Goal: Transaction & Acquisition: Purchase product/service

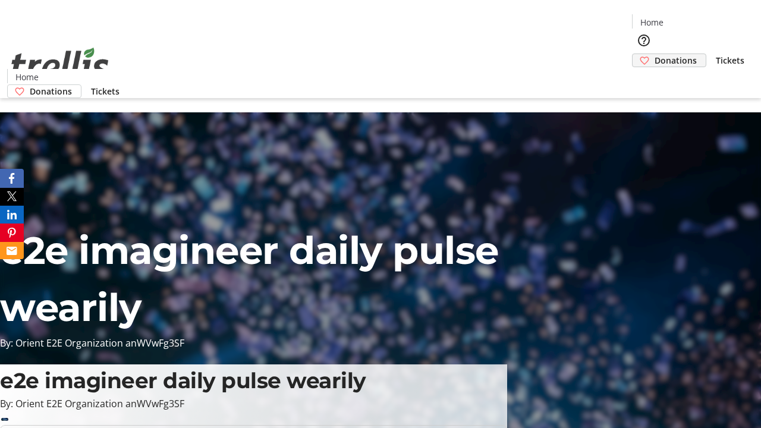
click at [654, 54] on span "Donations" at bounding box center [675, 60] width 42 height 12
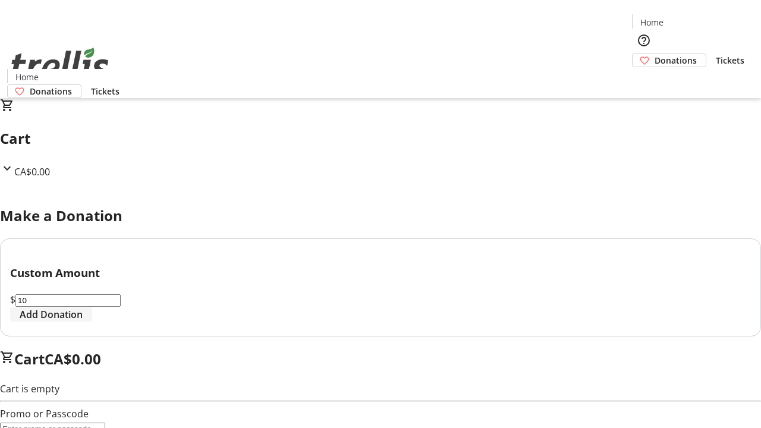
click at [83, 321] on span "Add Donation" at bounding box center [51, 314] width 63 height 14
select select "CA"
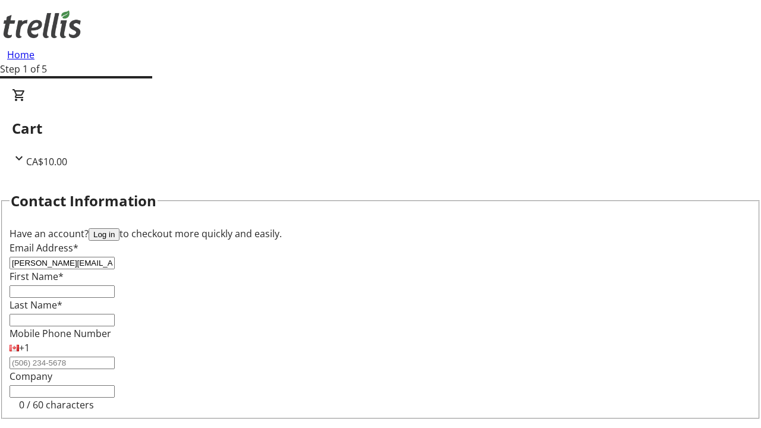
type input "[PERSON_NAME][EMAIL_ADDRESS][DOMAIN_NAME]"
type input "[PERSON_NAME]"
type input "[STREET_ADDRESS][PERSON_NAME]"
type input "Kelowna"
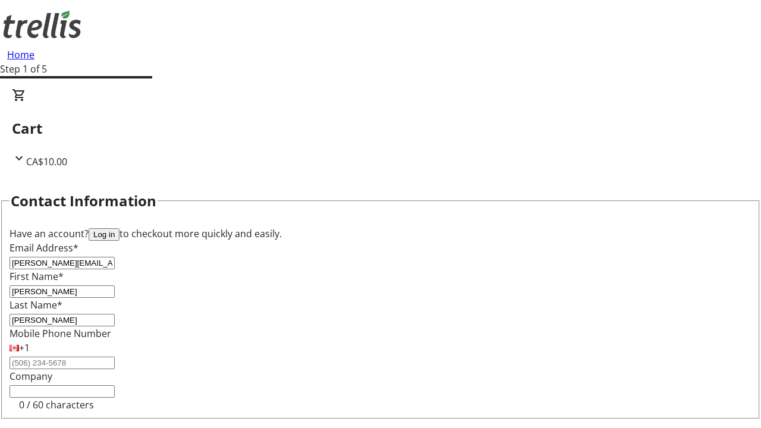
select select "BC"
type input "Kelowna"
type input "V1Y 0C2"
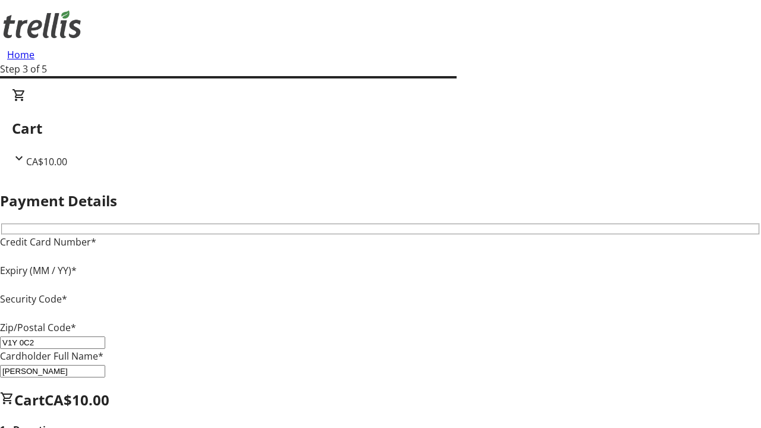
type input "V1Y 0C2"
